Goal: Information Seeking & Learning: Learn about a topic

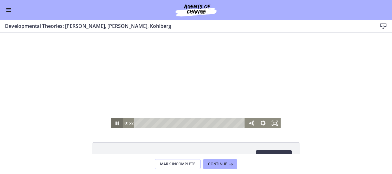
click at [116, 122] on icon "Pause" at bounding box center [117, 123] width 3 height 4
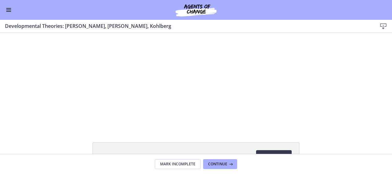
click at [10, 13] on button "Enable menu" at bounding box center [8, 9] width 7 height 7
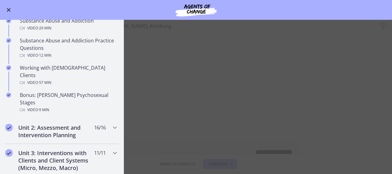
scroll to position [394, 0]
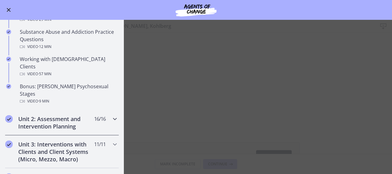
click at [66, 115] on h2 "Unit 2: Assessment and Intervention Planning" at bounding box center [56, 122] width 76 height 15
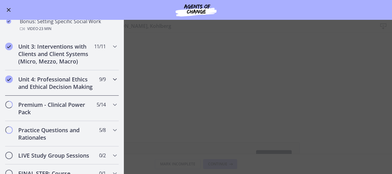
click at [77, 86] on h2 "Unit 4: Professional Ethics and Ethical Decision Making" at bounding box center [56, 83] width 76 height 15
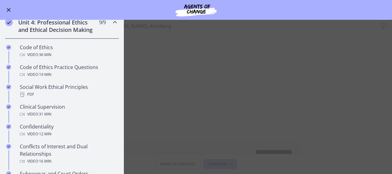
scroll to position [224, 0]
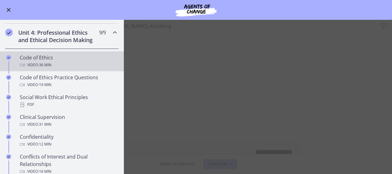
click at [85, 59] on div "Code of Ethics Video · 36 min" at bounding box center [68, 61] width 97 height 15
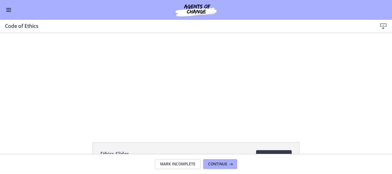
click at [8, 9] on button "Enable menu" at bounding box center [8, 9] width 7 height 7
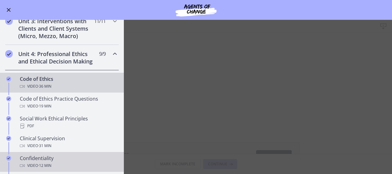
scroll to position [202, 0]
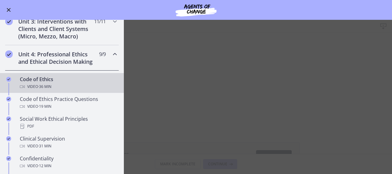
click at [4, 9] on div "Go to Dashboard" at bounding box center [196, 10] width 392 height 20
click at [9, 8] on button "Enable menu" at bounding box center [8, 9] width 7 height 7
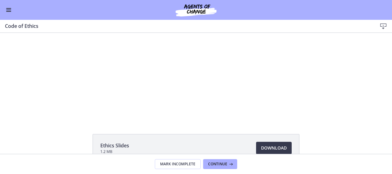
scroll to position [0, 0]
click at [12, 9] on button "Enable menu" at bounding box center [8, 9] width 7 height 7
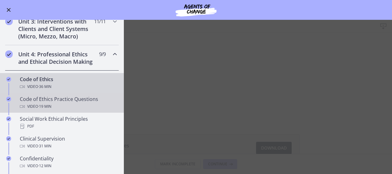
click at [46, 113] on link "Code of Ethics Practice Questions Video · 19 min" at bounding box center [62, 103] width 124 height 20
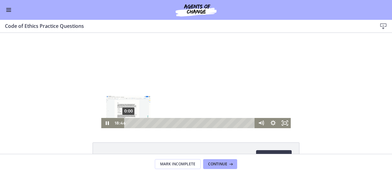
click at [128, 123] on div "0:00" at bounding box center [190, 123] width 124 height 10
click at [105, 125] on icon "Pause" at bounding box center [107, 123] width 12 height 10
click at [105, 125] on icon "Play Video" at bounding box center [108, 123] width 14 height 12
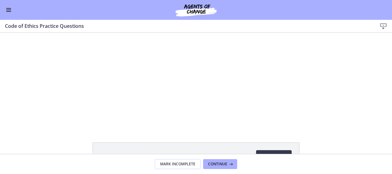
click at [10, 6] on div "Go to Dashboard" at bounding box center [196, 10] width 392 height 20
click at [6, 8] on span "Enable menu" at bounding box center [8, 8] width 5 height 1
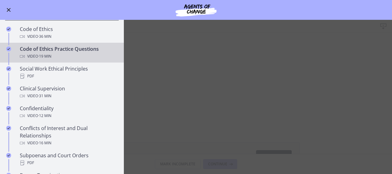
scroll to position [255, 0]
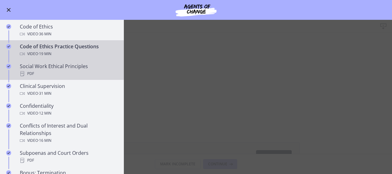
click at [77, 67] on link "Social Work Ethical Principles PDF" at bounding box center [62, 70] width 124 height 20
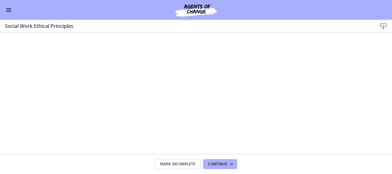
click at [9, 10] on span "Enable menu" at bounding box center [8, 10] width 5 height 1
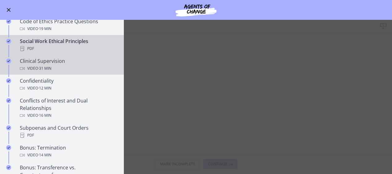
scroll to position [280, 0]
